Goal: Transaction & Acquisition: Subscribe to service/newsletter

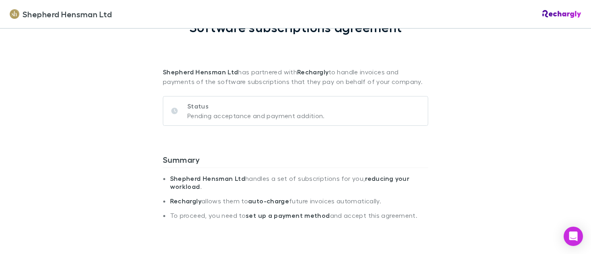
scroll to position [76, 0]
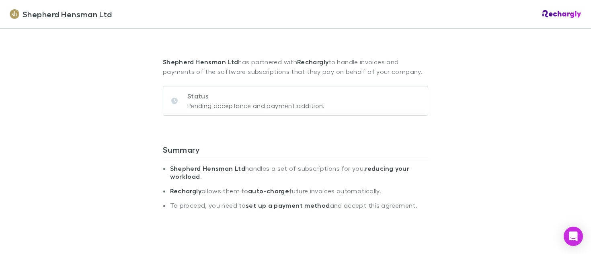
click at [237, 108] on p "Pending acceptance and payment addition." at bounding box center [255, 106] width 137 height 10
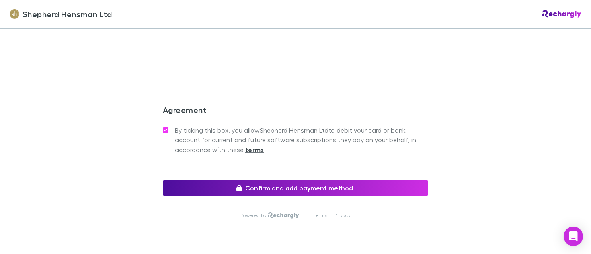
scroll to position [793, 0]
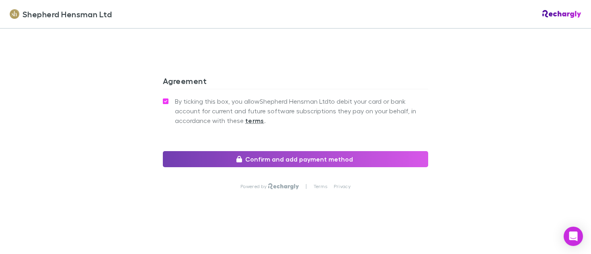
click at [268, 158] on button "Confirm and add payment method" at bounding box center [295, 159] width 265 height 16
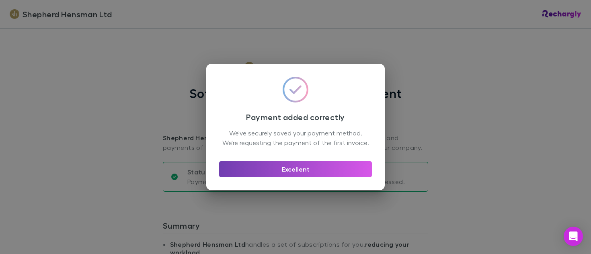
click at [258, 172] on button "Excellent" at bounding box center [295, 169] width 153 height 16
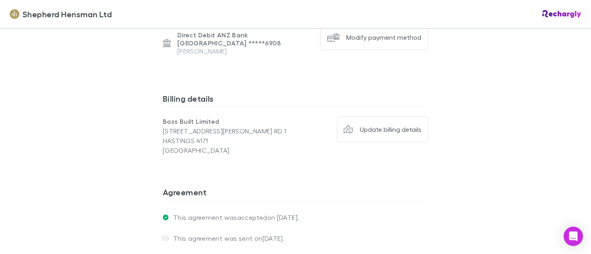
scroll to position [626, 0]
